Goal: Book appointment/travel/reservation

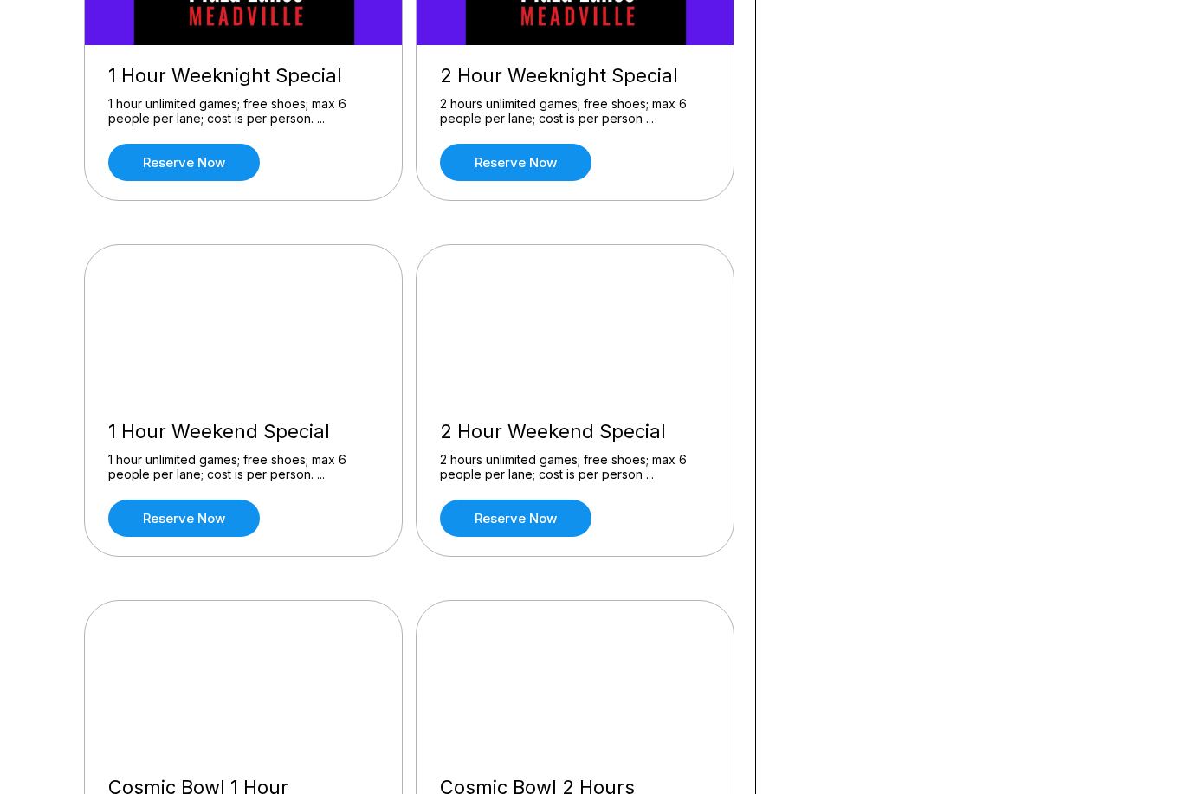
scroll to position [1007, 0]
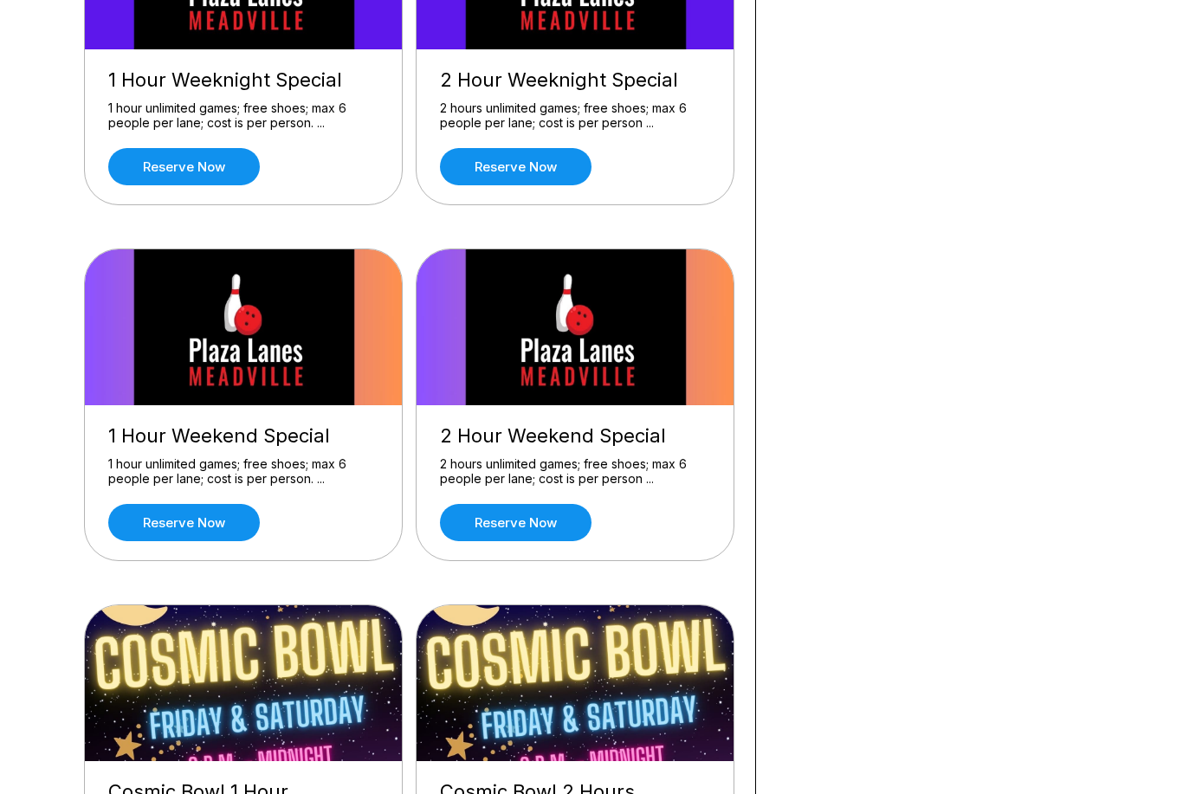
click at [564, 524] on link "Reserve now" at bounding box center [516, 522] width 152 height 37
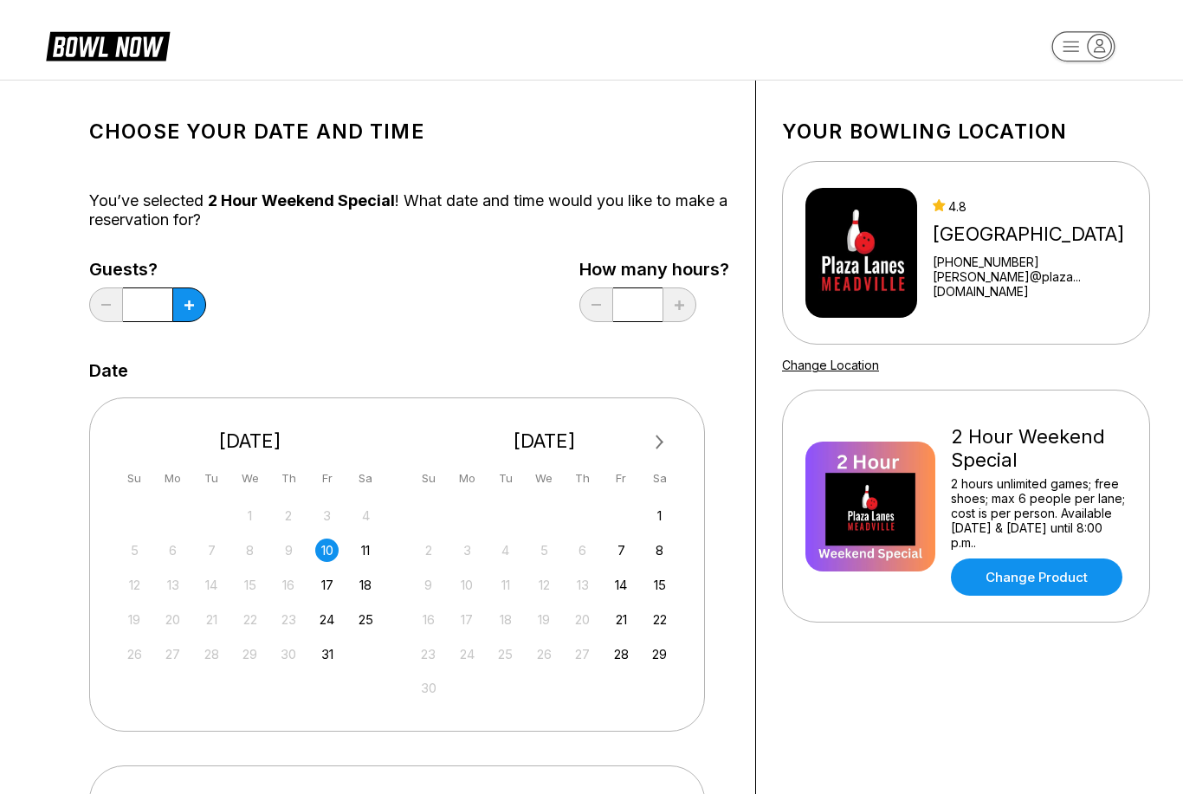
click at [199, 298] on button at bounding box center [189, 305] width 34 height 35
click at [203, 296] on button at bounding box center [189, 305] width 34 height 35
click at [200, 296] on button at bounding box center [189, 305] width 34 height 35
click at [192, 306] on icon at bounding box center [190, 306] width 10 height 10
type input "*"
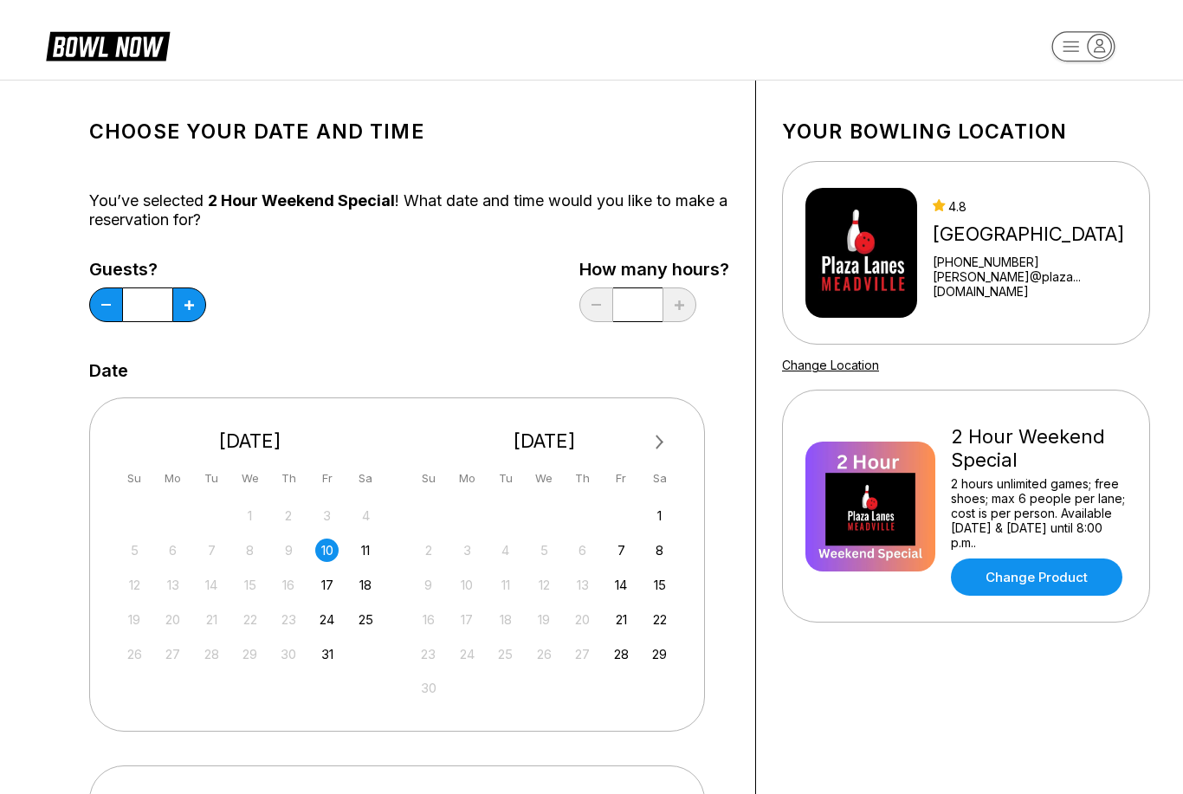
click at [330, 584] on div "17" at bounding box center [326, 585] width 23 height 23
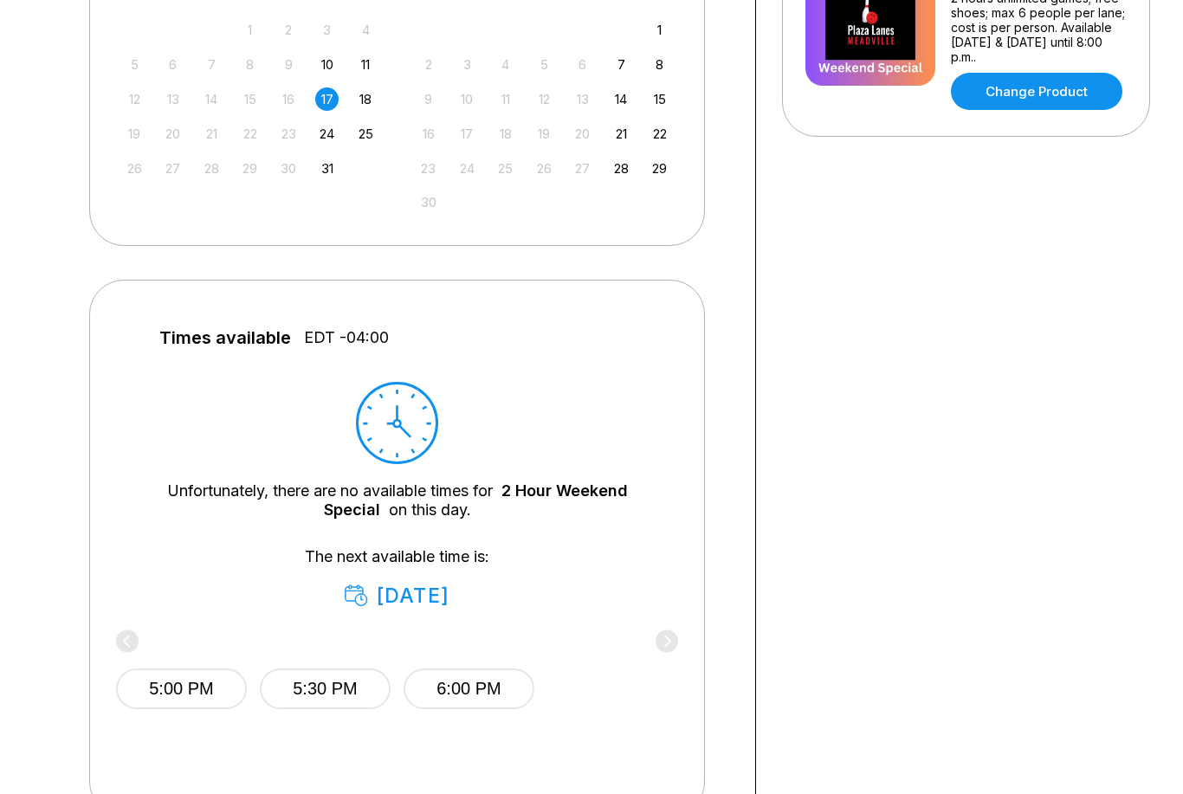
scroll to position [486, 0]
click at [334, 688] on button "5:30 PM" at bounding box center [325, 689] width 131 height 41
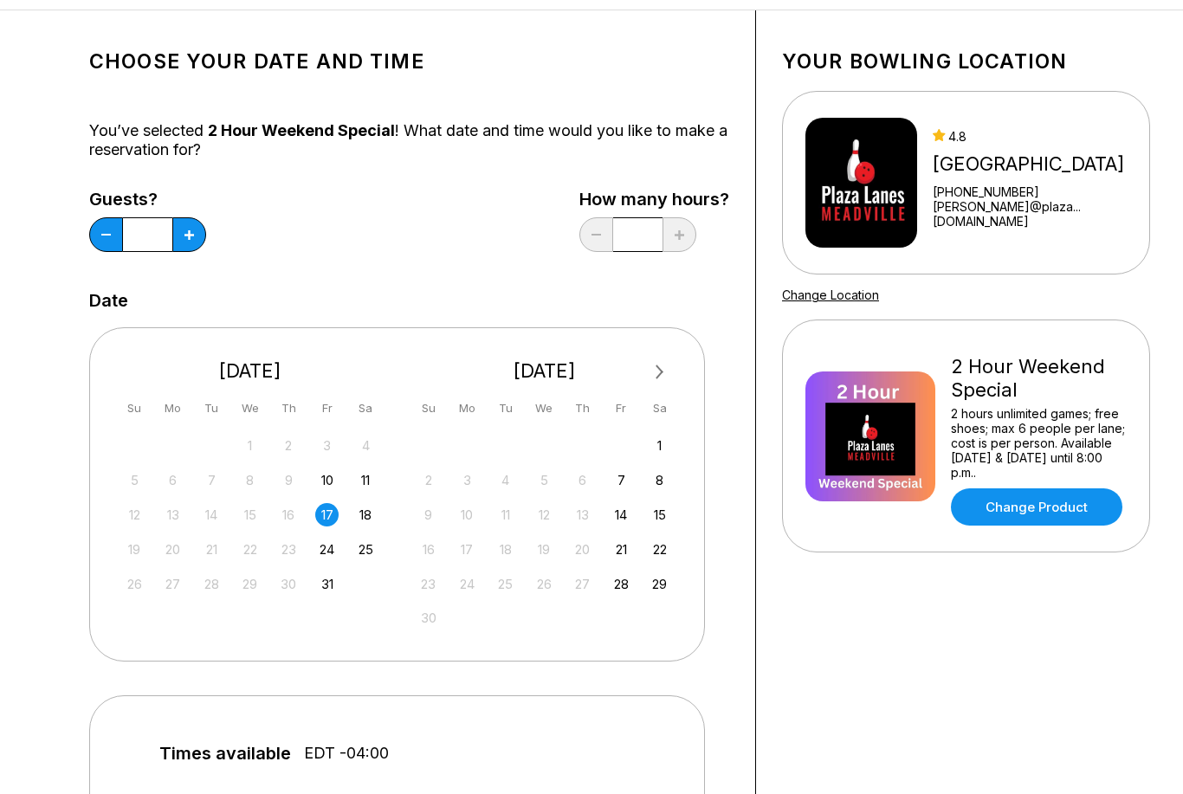
scroll to position [0, 0]
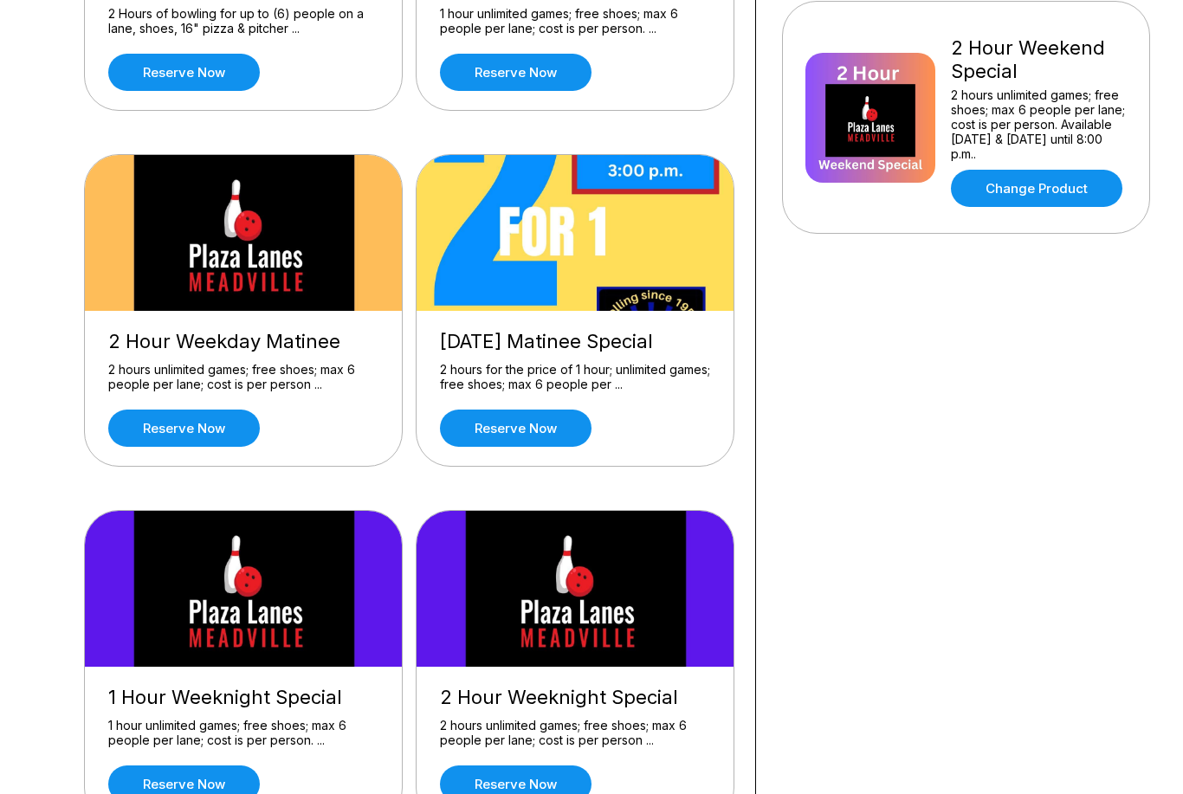
click at [249, 427] on link "Reserve now" at bounding box center [184, 429] width 152 height 37
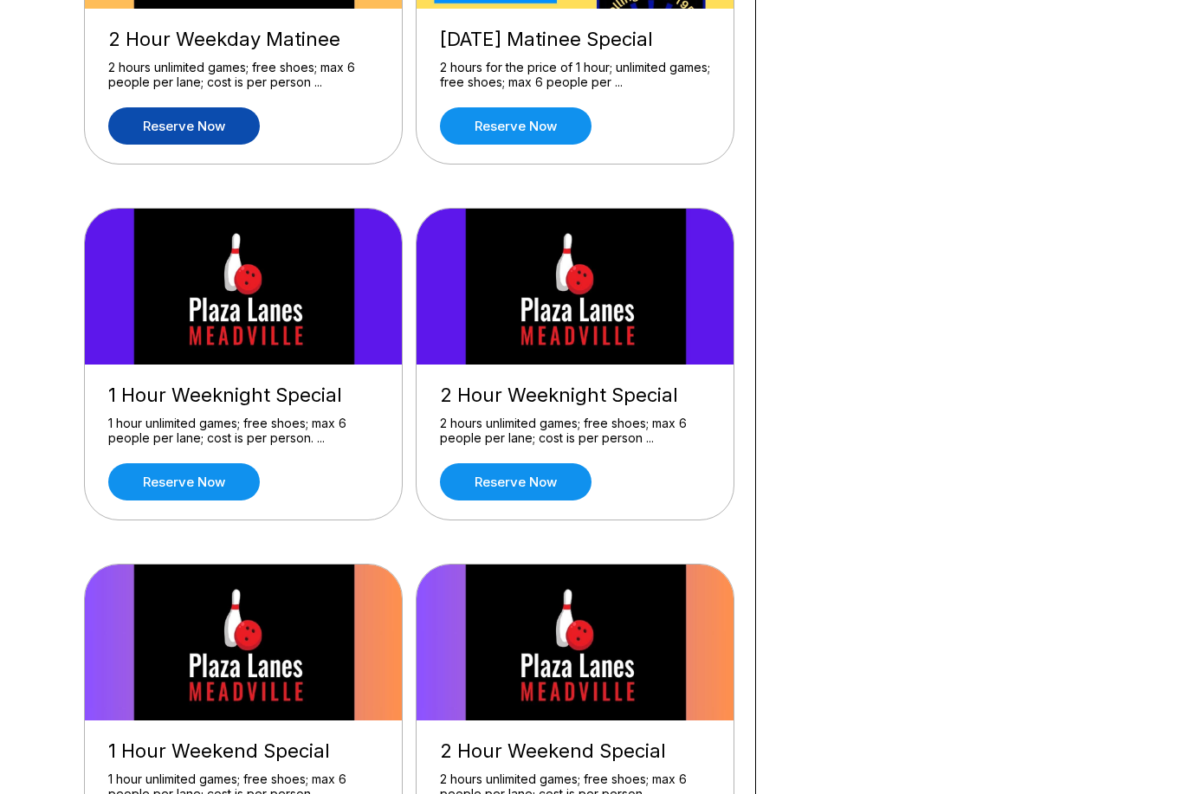
scroll to position [694, 0]
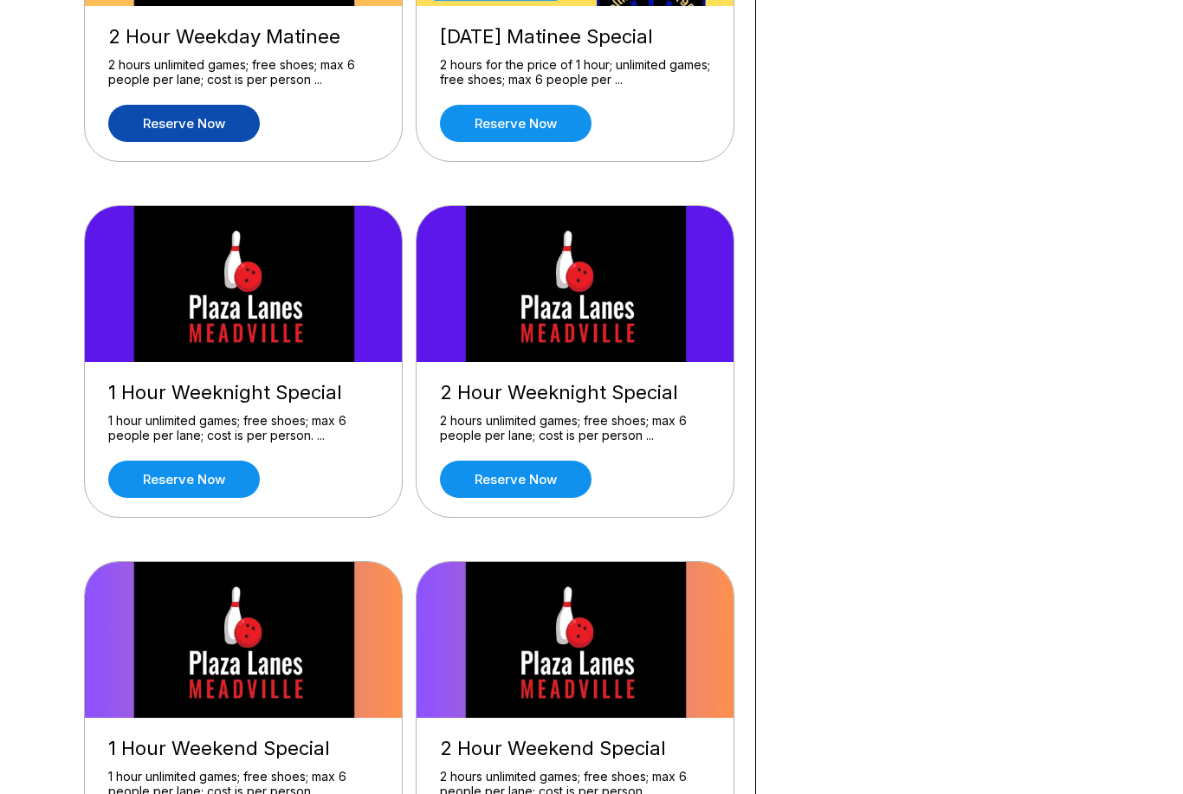
click at [164, 476] on link "Reserve now" at bounding box center [184, 479] width 152 height 37
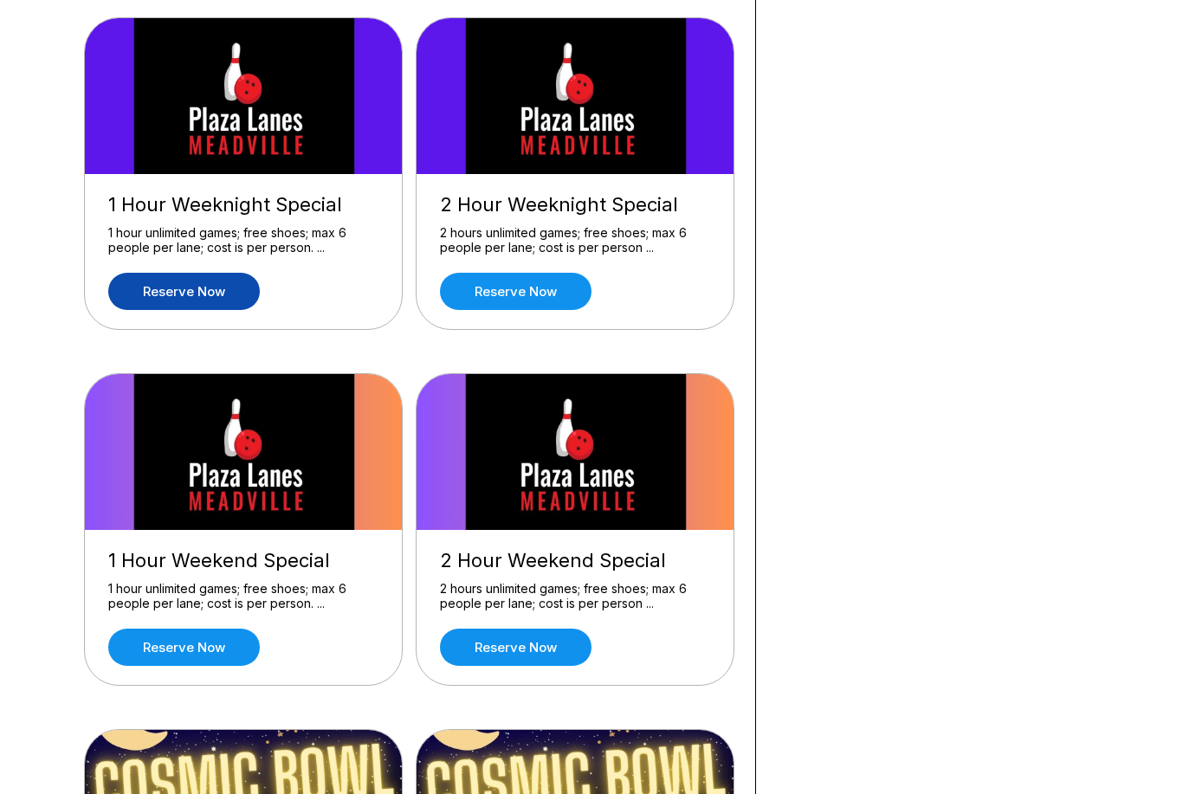
scroll to position [882, 0]
click at [152, 648] on link "Reserve now" at bounding box center [184, 647] width 152 height 37
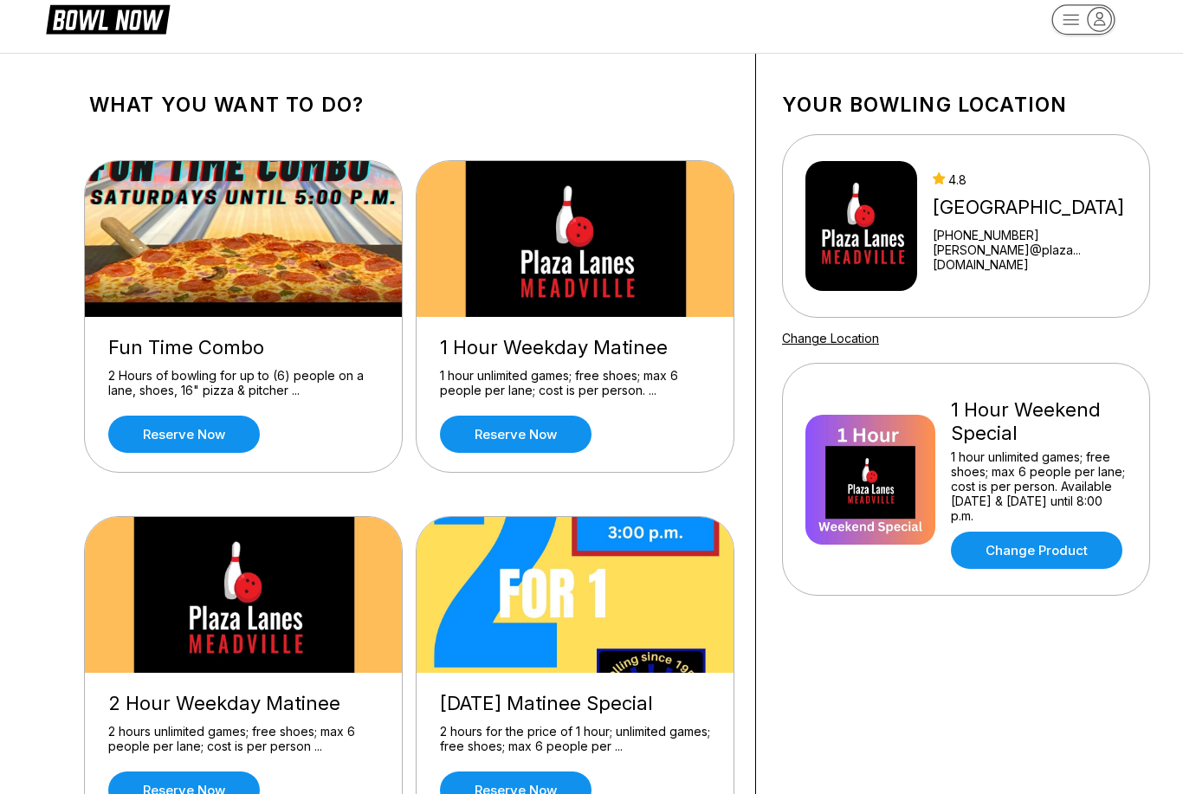
scroll to position [28, 0]
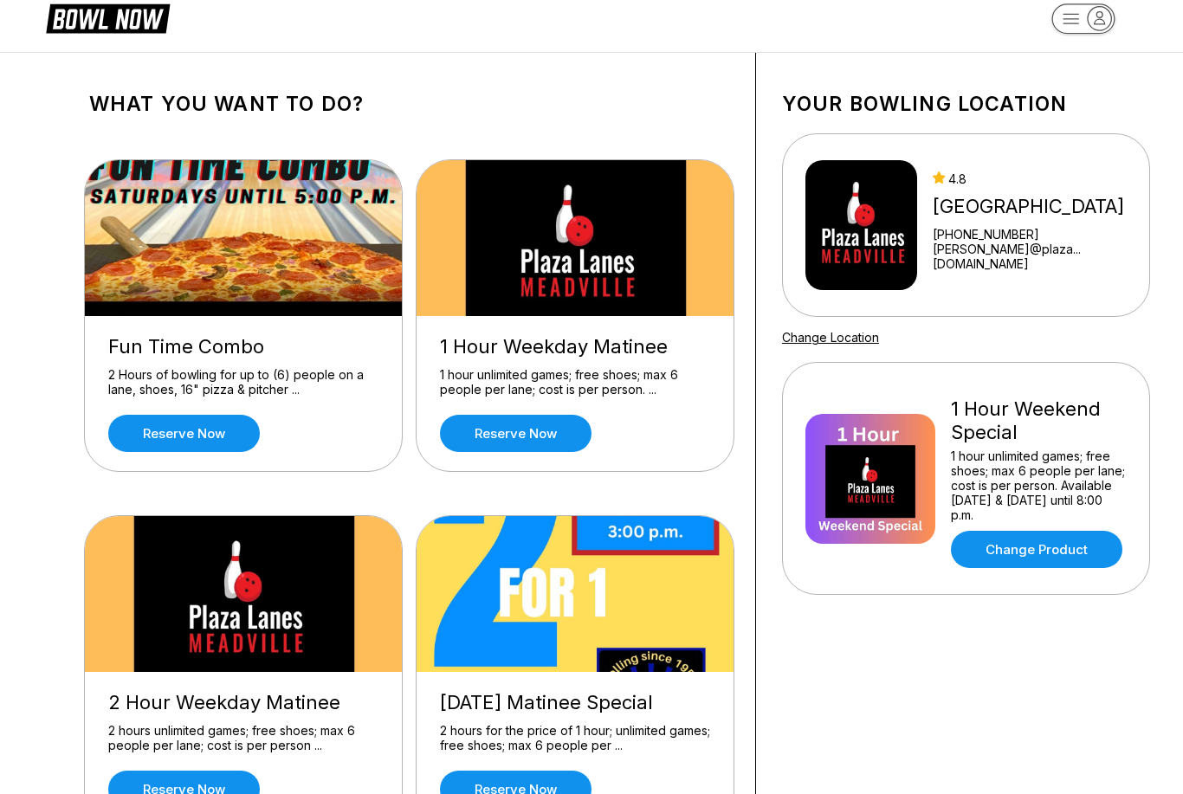
click at [1053, 521] on div "1 hour unlimited games; free shoes; max 6 people per lane; cost is per person. …" at bounding box center [1039, 486] width 176 height 74
click at [1044, 459] on div "1 hour unlimited games; free shoes; max 6 people per lane; cost is per person. …" at bounding box center [1039, 486] width 176 height 74
click at [1025, 551] on link "Change Product" at bounding box center [1037, 549] width 172 height 37
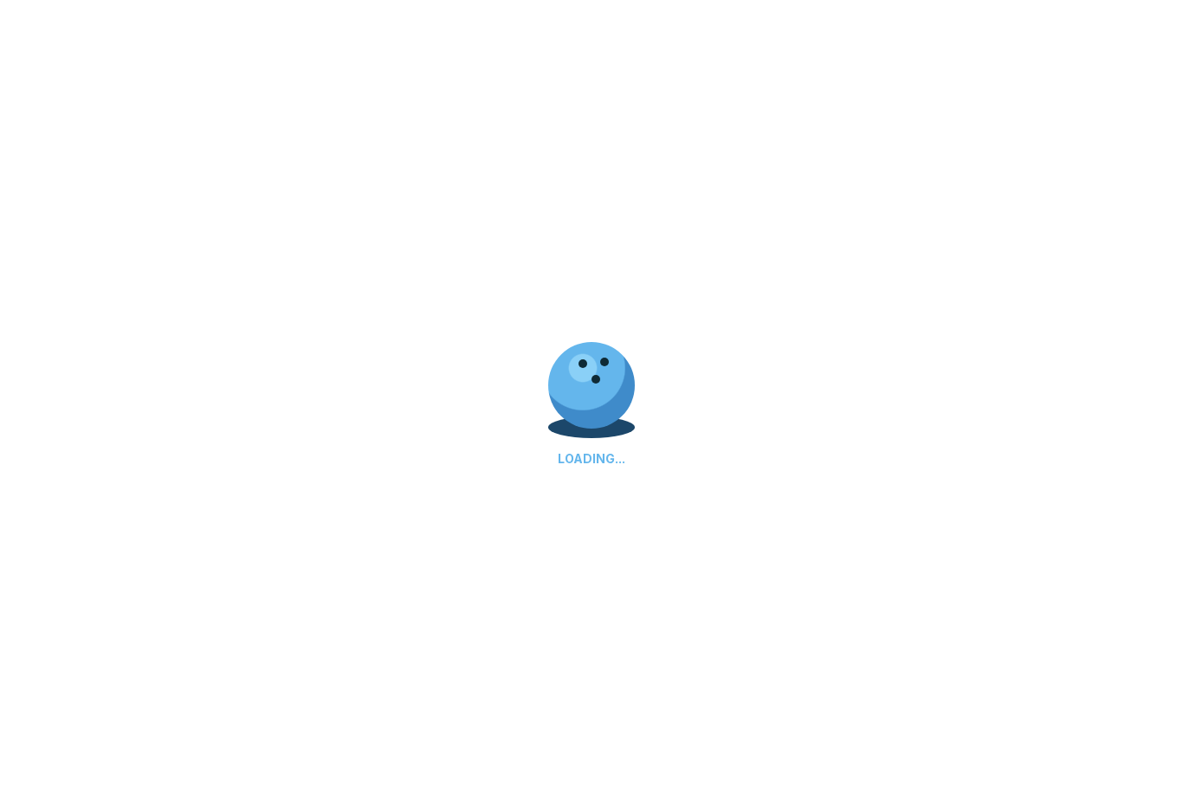
scroll to position [0, 0]
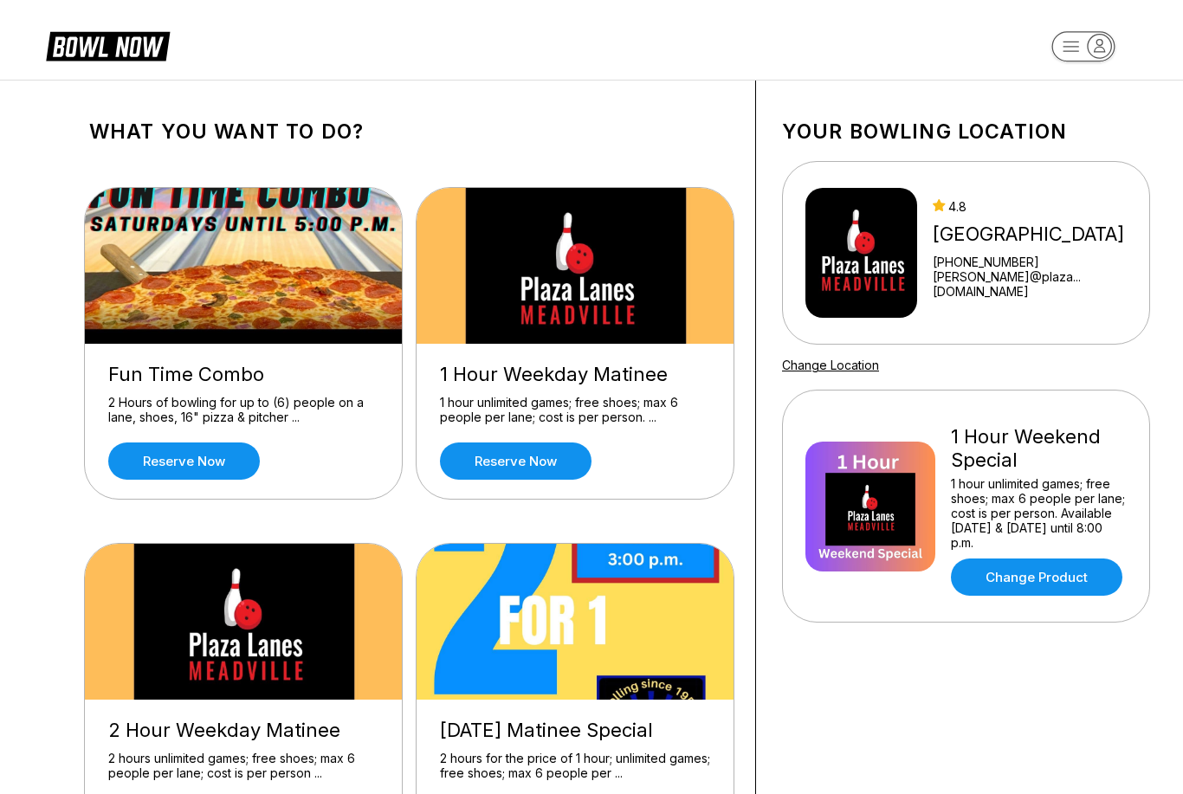
click at [875, 478] on img at bounding box center [871, 507] width 130 height 130
click at [1041, 496] on div "1 hour unlimited games; free shoes; max 6 people per lane; cost is per person. …" at bounding box center [1039, 513] width 176 height 74
click at [1047, 578] on link "Change Product" at bounding box center [1037, 577] width 172 height 37
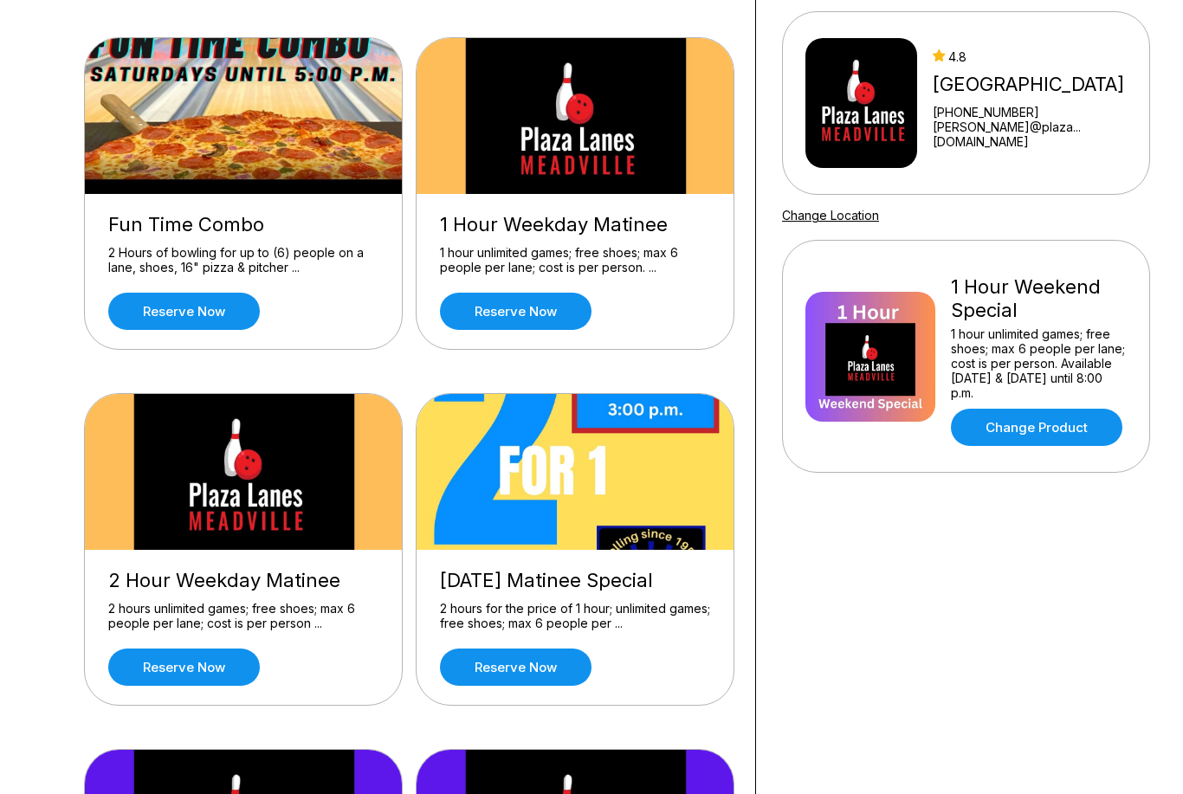
scroll to position [165, 0]
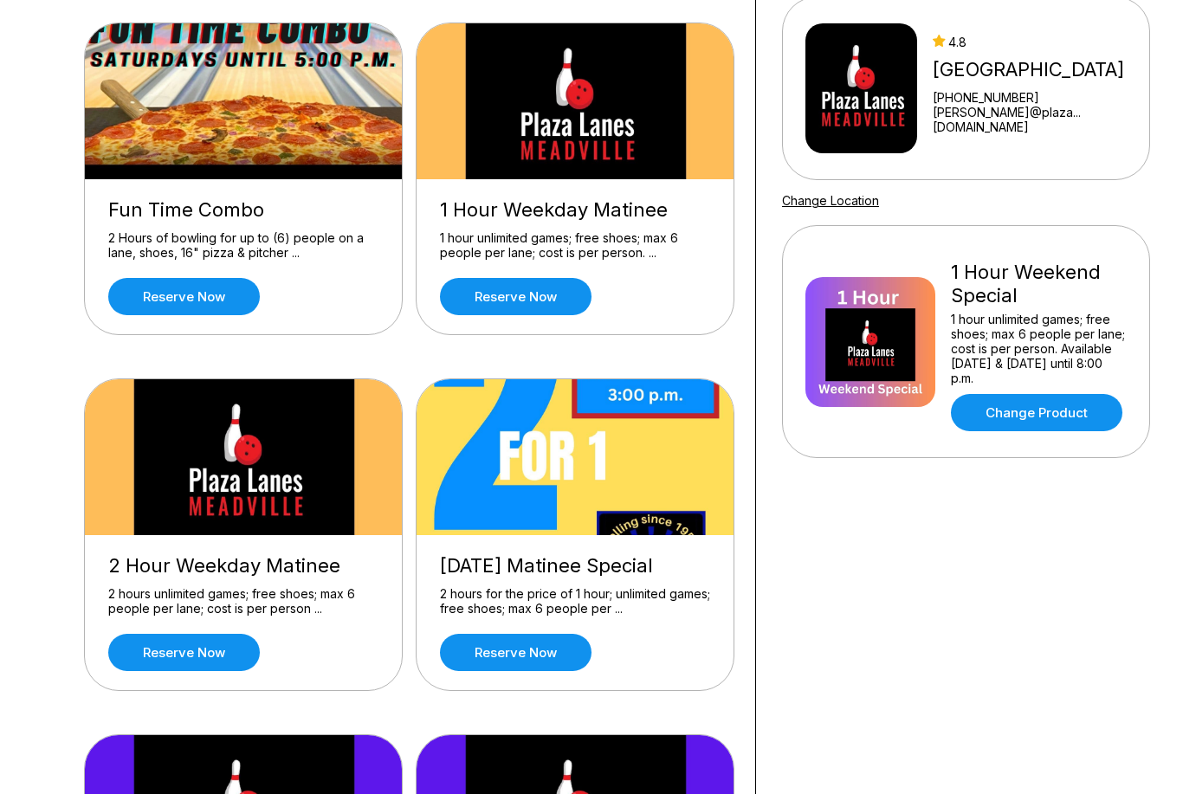
click at [140, 282] on link "Reserve now" at bounding box center [184, 296] width 152 height 37
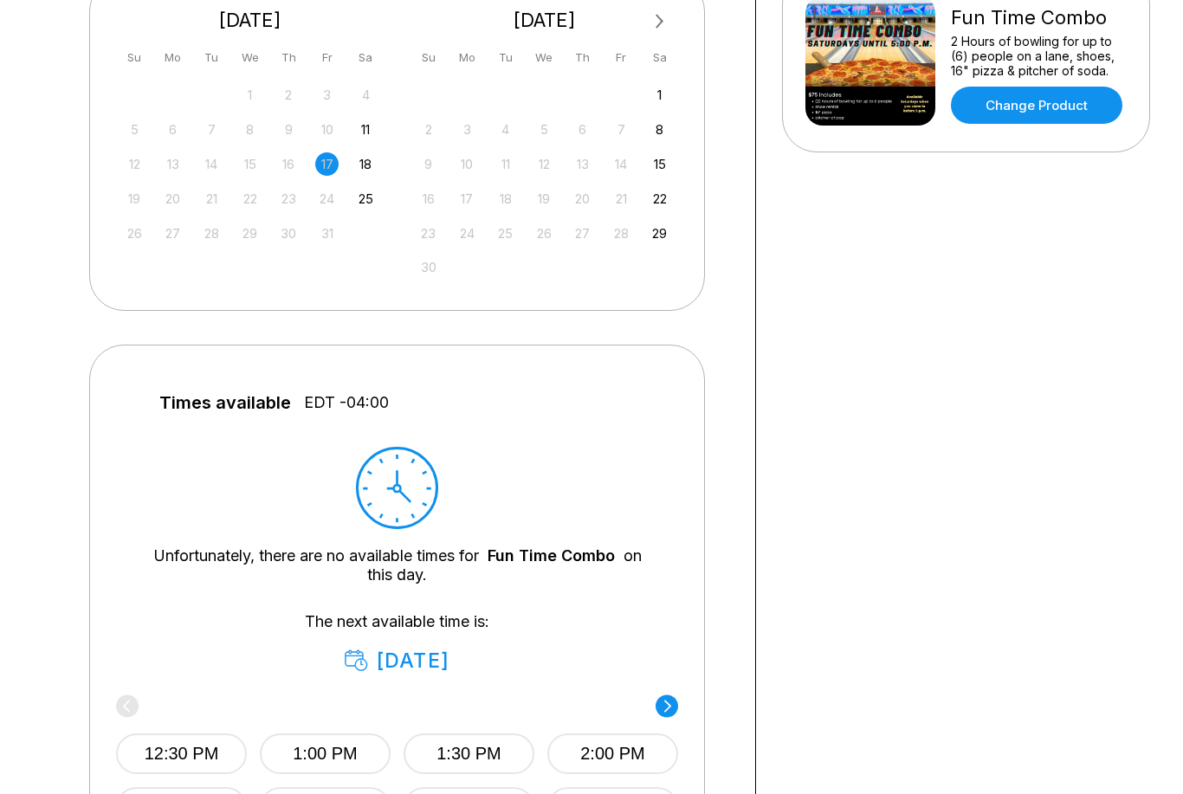
scroll to position [432, 0]
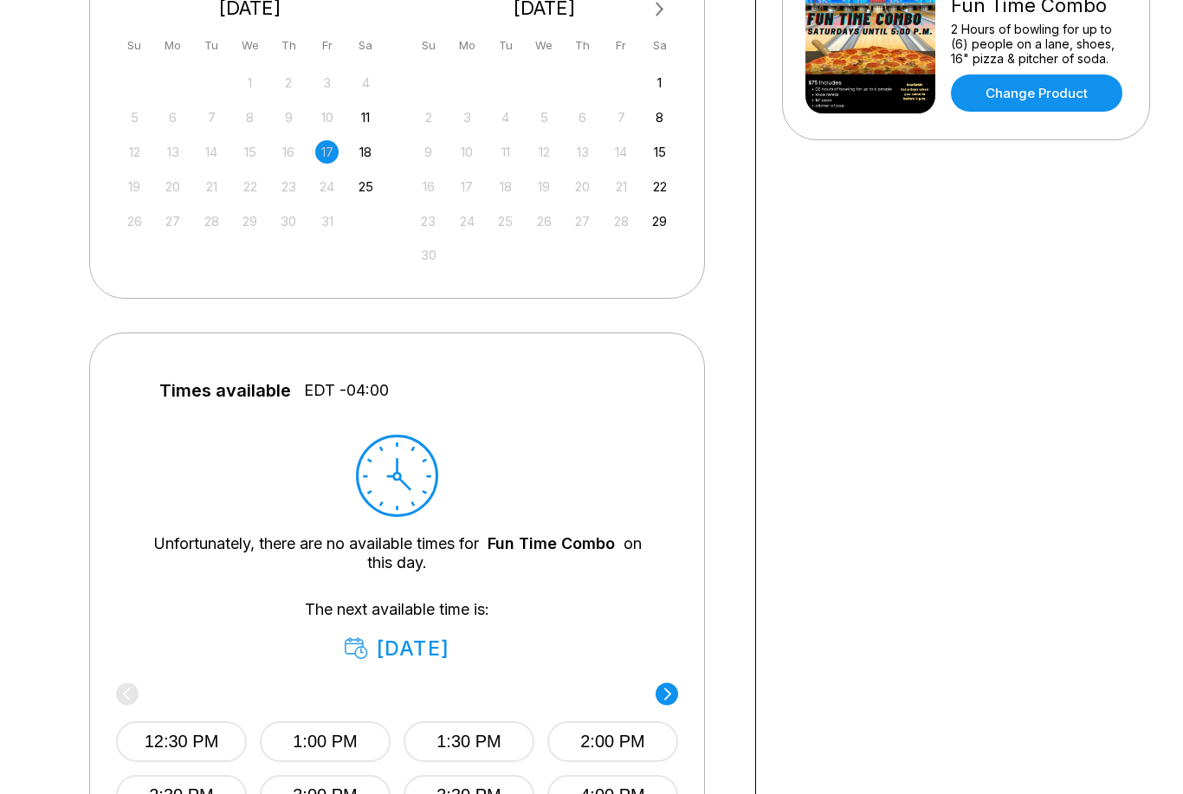
click at [128, 694] on div "12:30 PM 1:00 PM 1:30 PM 2:00 PM 2:30 PM 3:00 PM 3:30 PM 4:00 PM" at bounding box center [397, 752] width 562 height 129
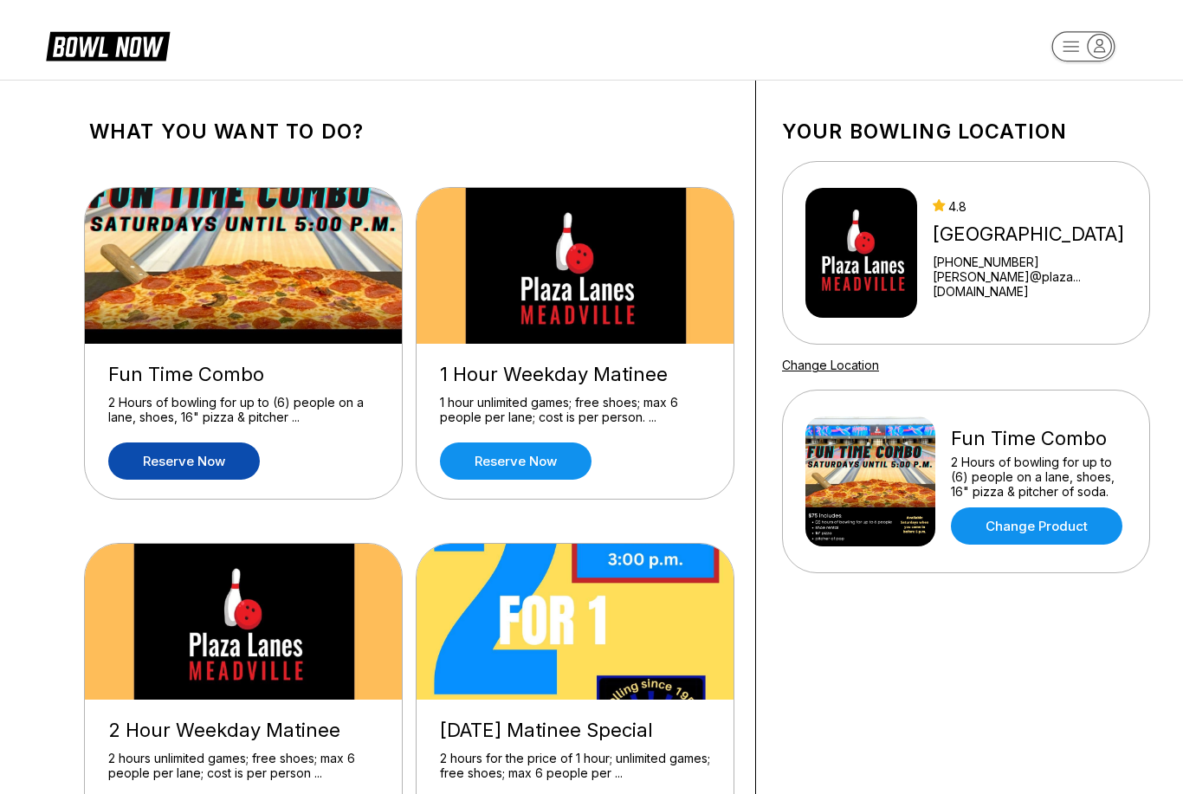
click at [490, 459] on link "Reserve now" at bounding box center [516, 461] width 152 height 37
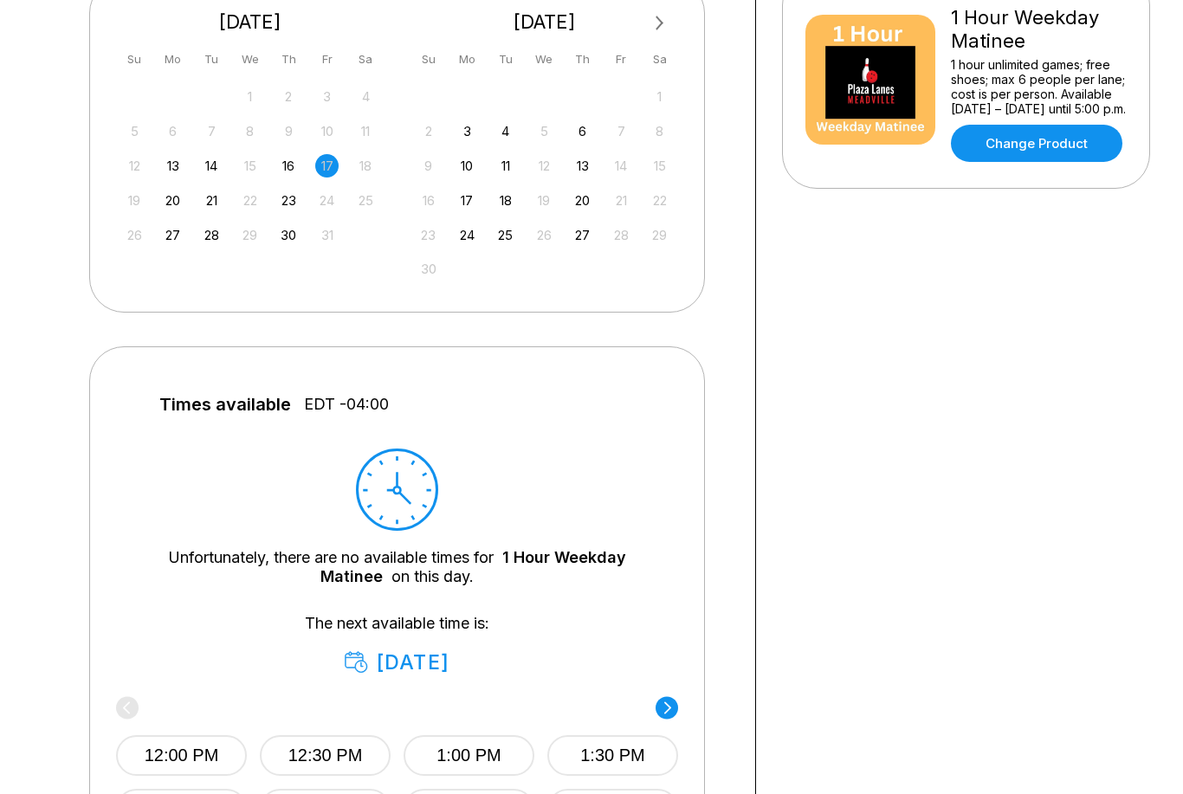
scroll to position [418, 0]
